Goal: Information Seeking & Learning: Learn about a topic

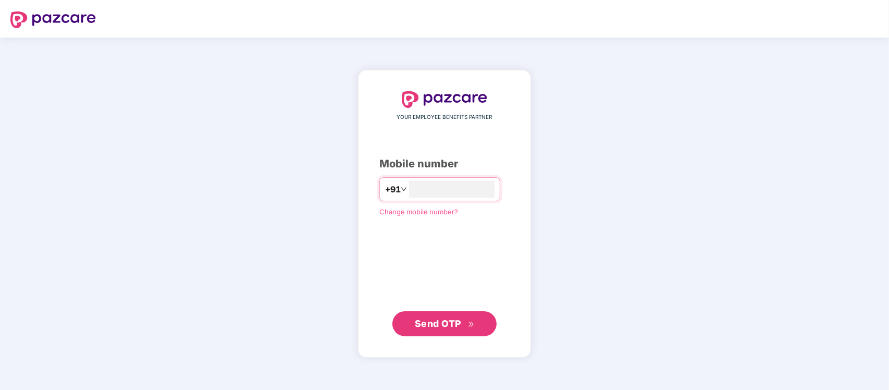
type input "**********"
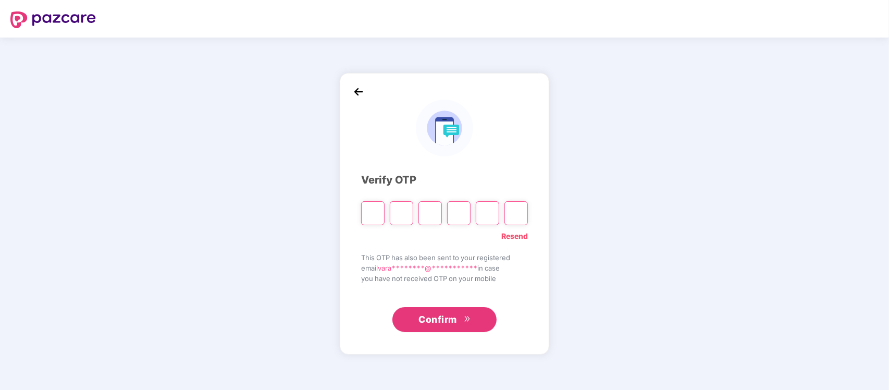
type input "*"
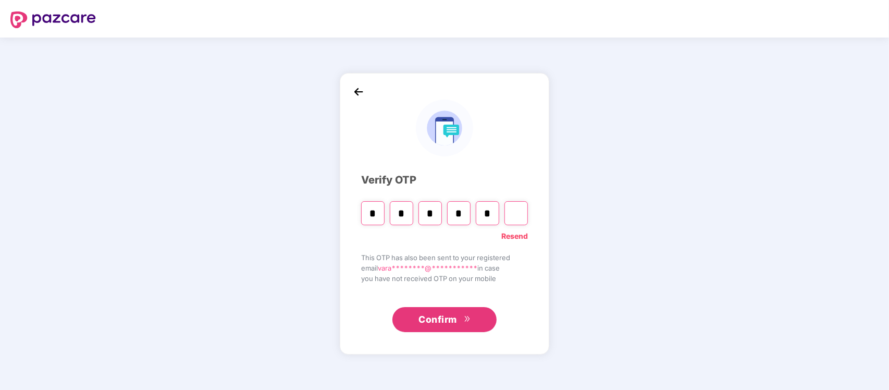
type input "*"
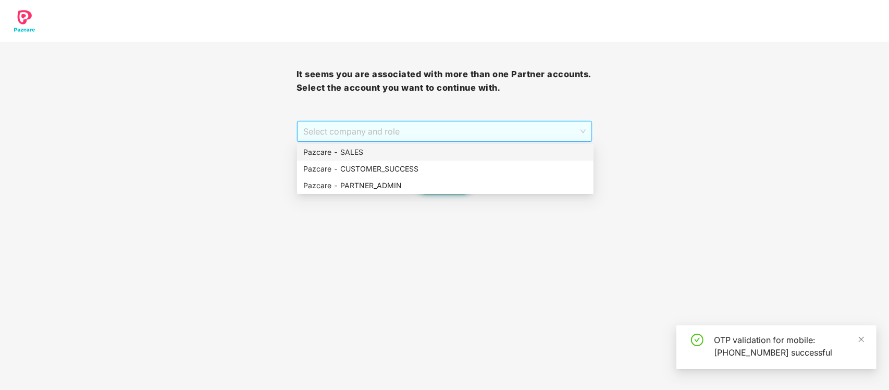
click at [457, 134] on span "Select company and role" at bounding box center [444, 131] width 283 height 20
click at [409, 191] on div "Pazcare - PARTNER_ADMIN" at bounding box center [445, 185] width 296 height 17
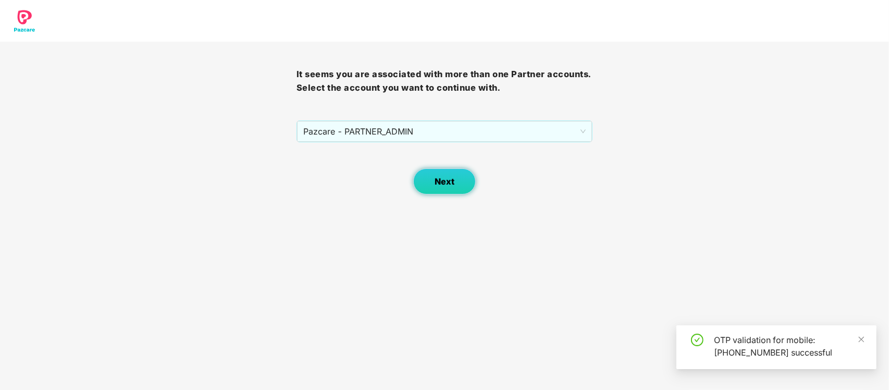
click at [439, 177] on span "Next" at bounding box center [445, 182] width 20 height 10
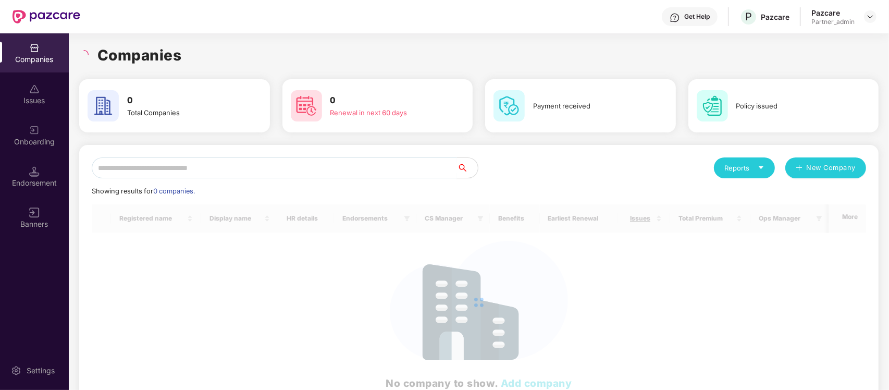
click at [245, 170] on input "text" at bounding box center [274, 167] width 365 height 21
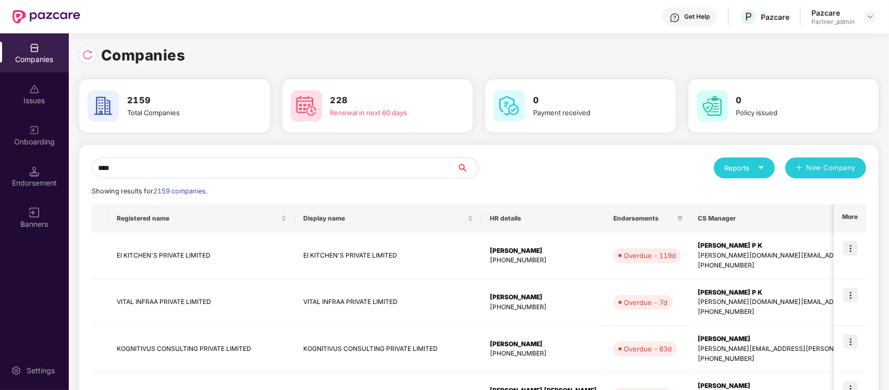
click at [207, 173] on input "****" at bounding box center [274, 167] width 365 height 21
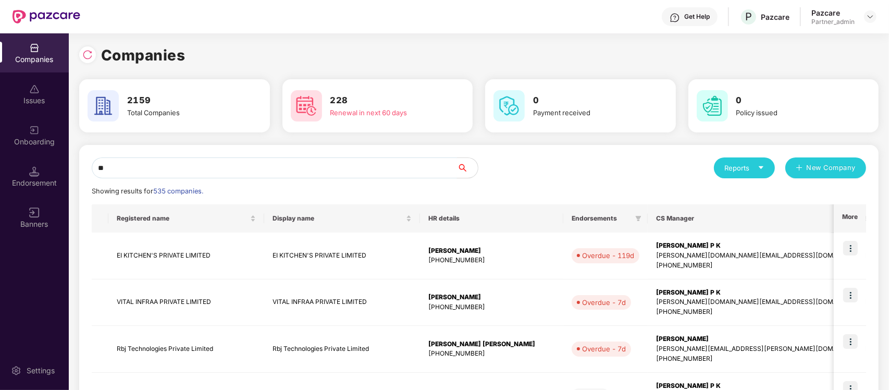
type input "*"
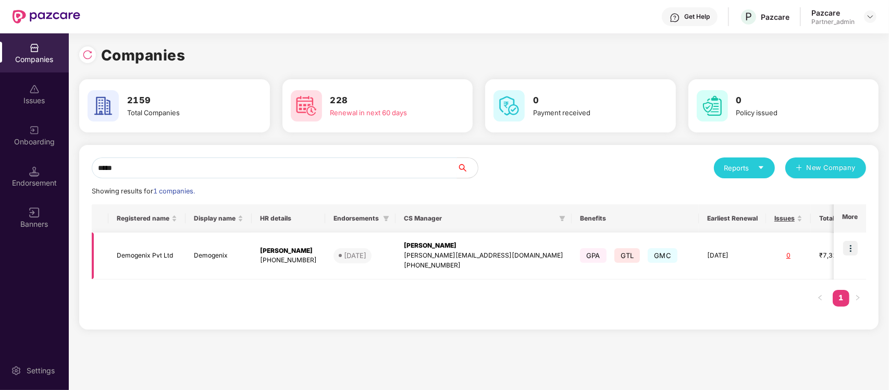
type input "*****"
click at [853, 253] on img at bounding box center [850, 248] width 15 height 15
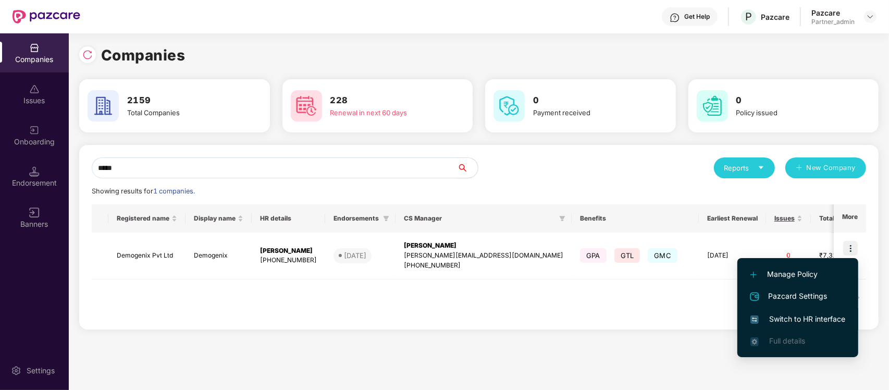
click at [792, 314] on span "Switch to HR interface" at bounding box center [797, 318] width 95 height 11
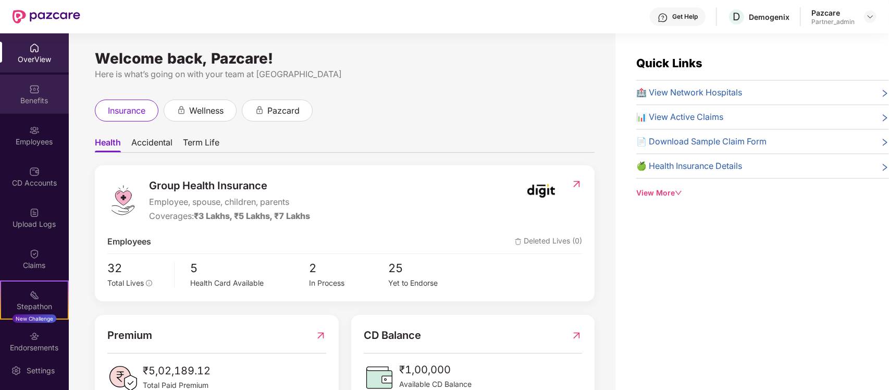
click at [21, 97] on div "Benefits" at bounding box center [34, 100] width 69 height 10
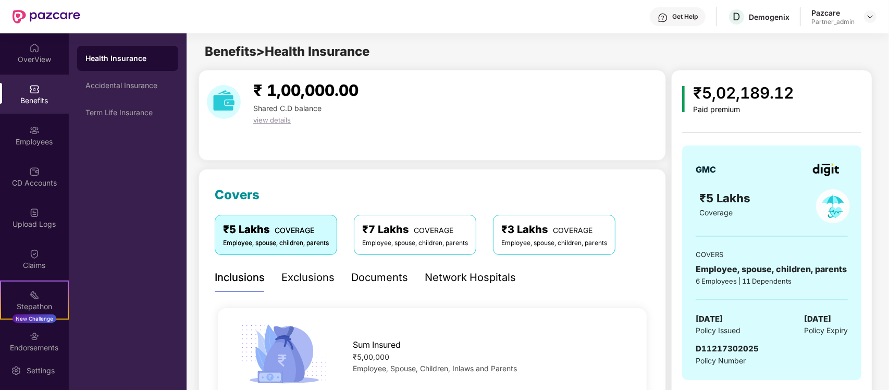
click at [118, 54] on div "Health Insurance" at bounding box center [127, 58] width 84 height 10
click at [465, 279] on div "Network Hospitals" at bounding box center [470, 277] width 91 height 16
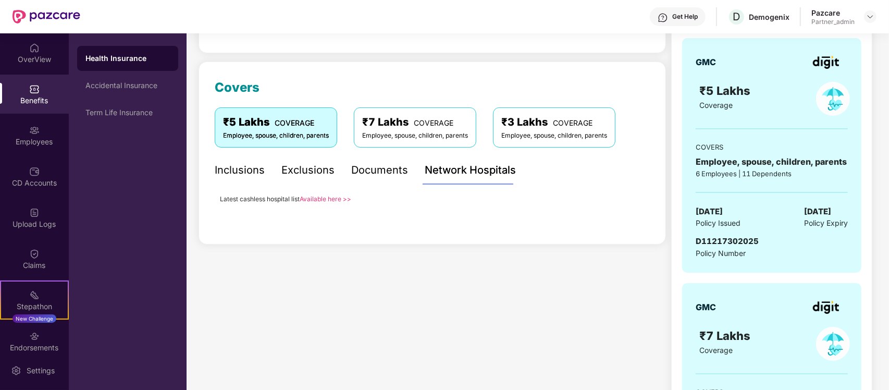
scroll to position [131, 0]
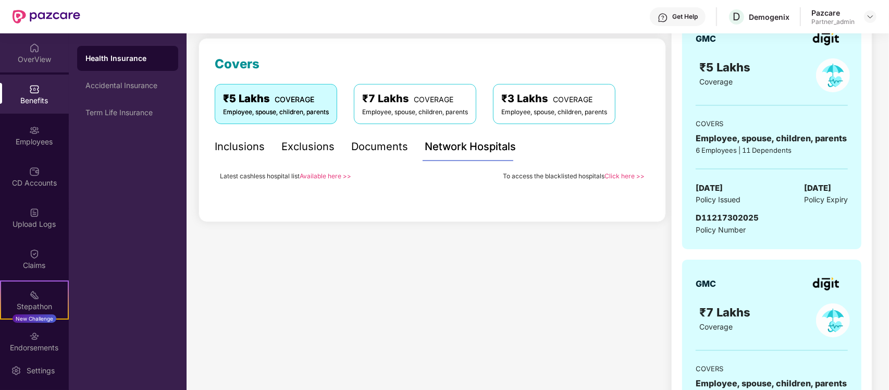
click at [35, 57] on div "OverView" at bounding box center [34, 59] width 69 height 10
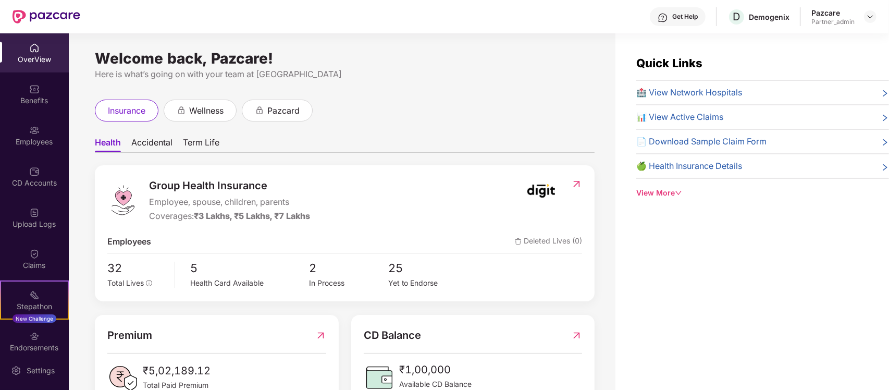
click at [704, 89] on span "🏥 View Network Hospitals" at bounding box center [689, 92] width 106 height 13
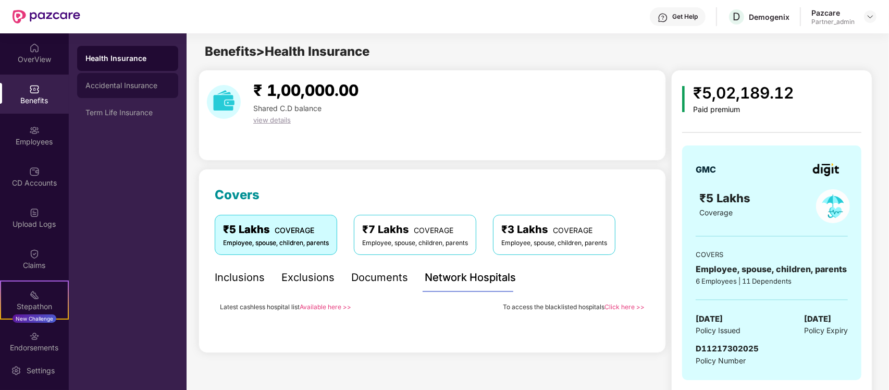
click at [116, 92] on div "Accidental Insurance" at bounding box center [127, 85] width 101 height 25
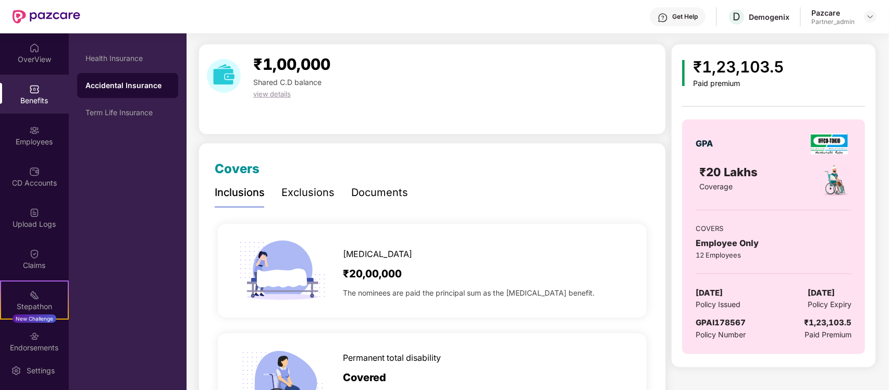
scroll to position [25, 0]
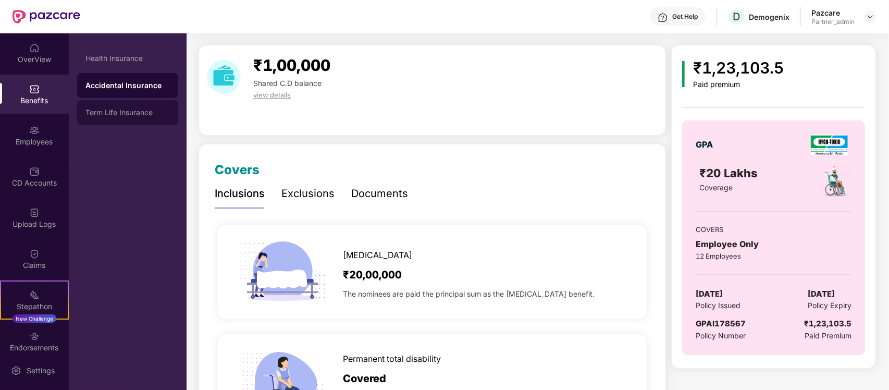
click at [133, 118] on div "Term Life Insurance" at bounding box center [127, 112] width 101 height 25
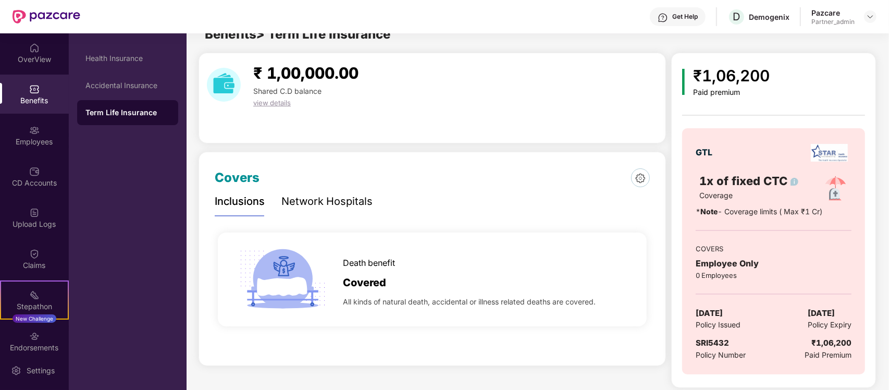
scroll to position [23, 0]
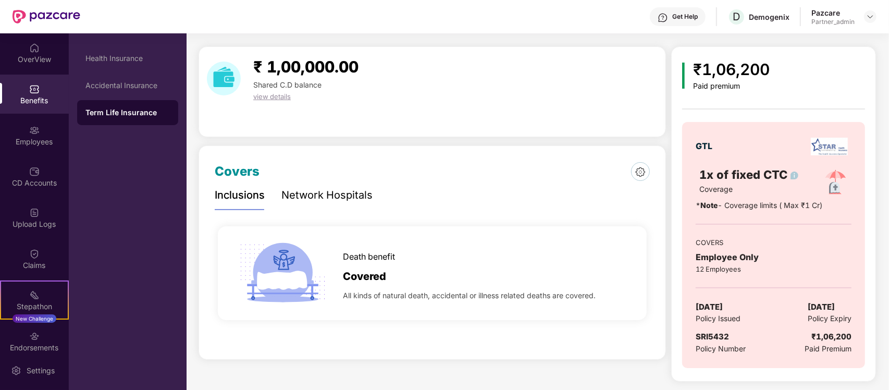
click at [318, 205] on div "Network Hospitals" at bounding box center [326, 195] width 91 height 29
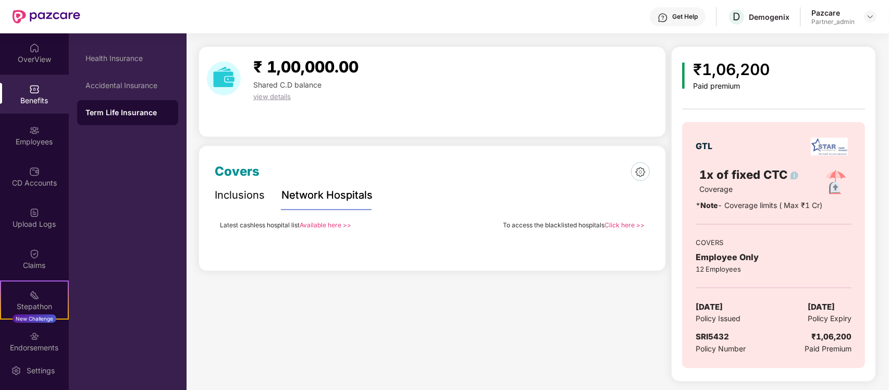
click at [333, 225] on link "Available here >>" at bounding box center [326, 225] width 52 height 8
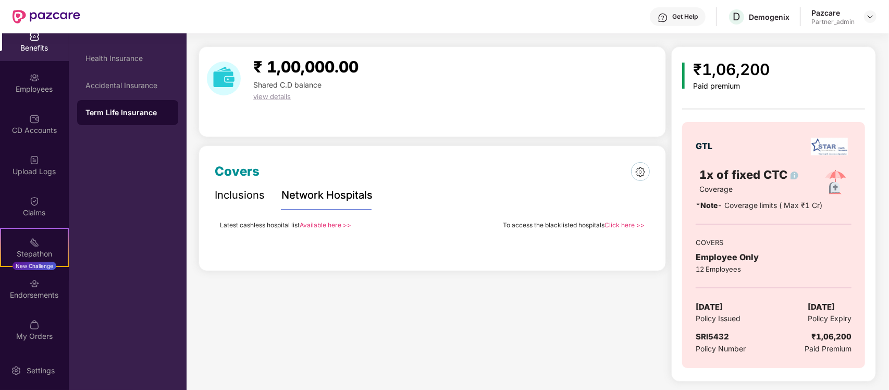
scroll to position [0, 0]
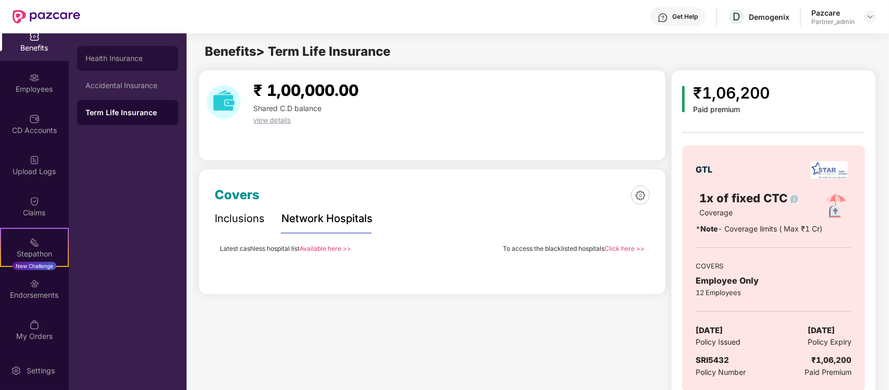
click at [142, 46] on div "Health Insurance" at bounding box center [127, 58] width 101 height 25
